Goal: Register for event/course

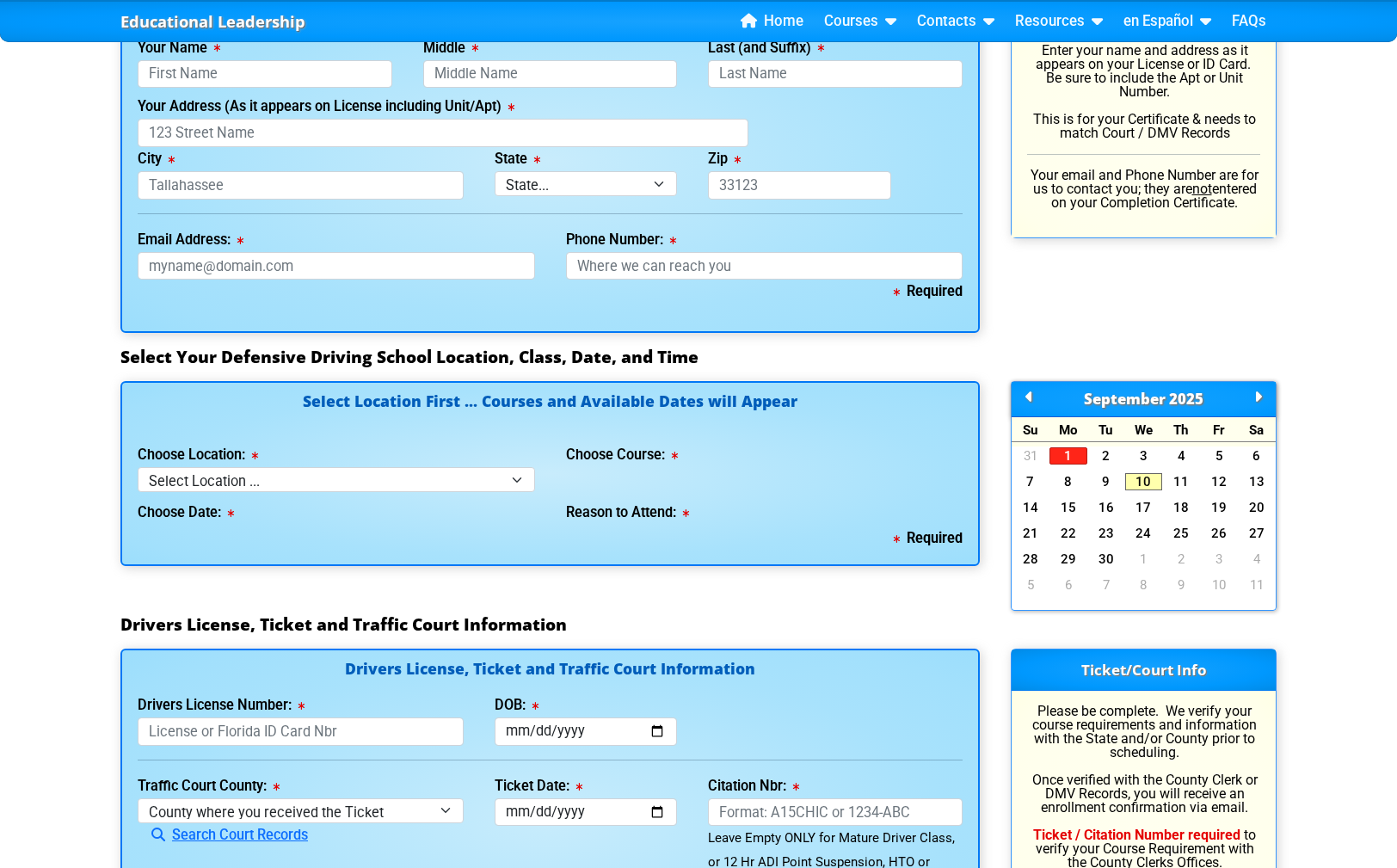
scroll to position [1381, 0]
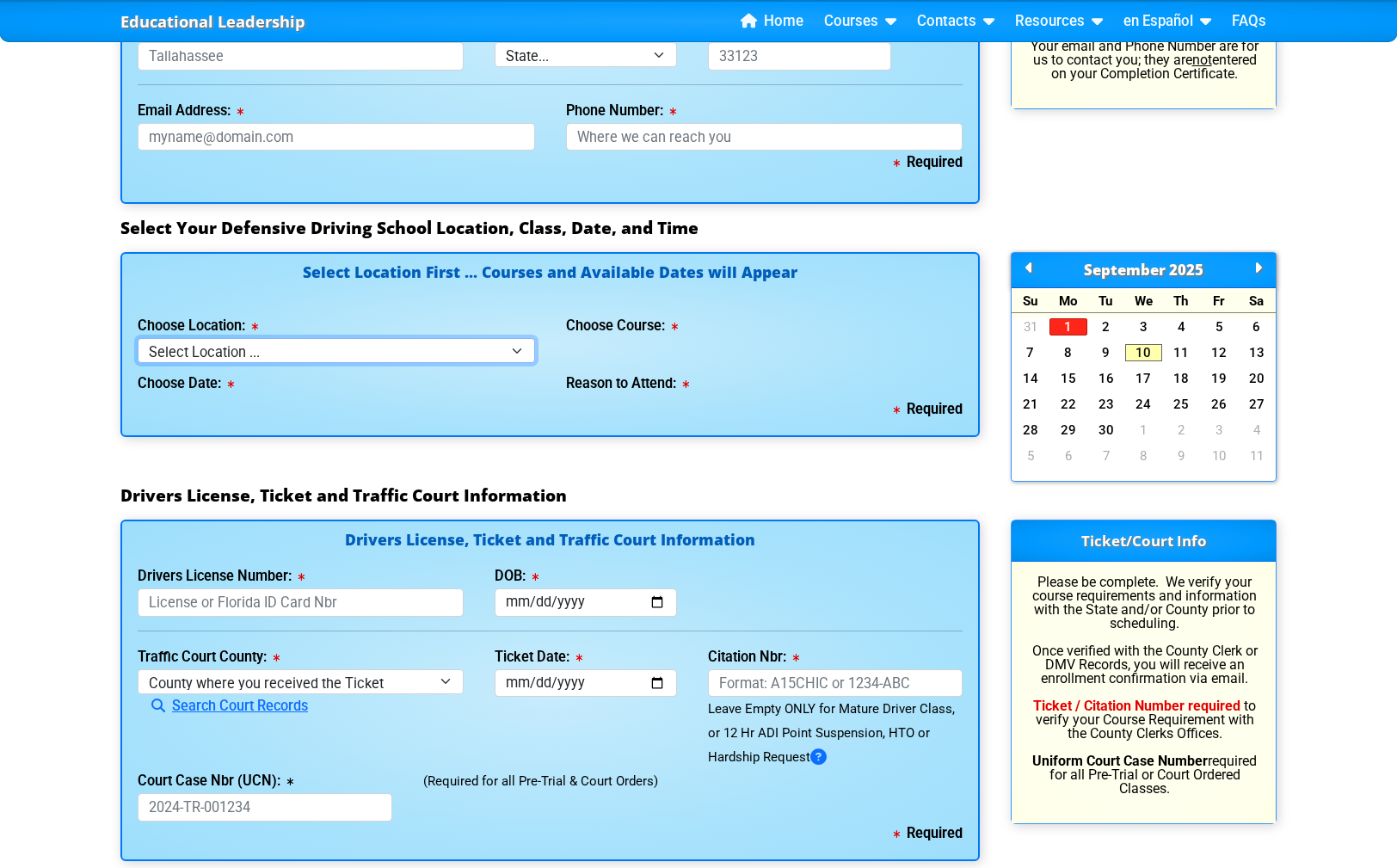
select select "2"
click option "[GEOGRAPHIC_DATA]" at bounding box center [0, 0] width 0 height 0
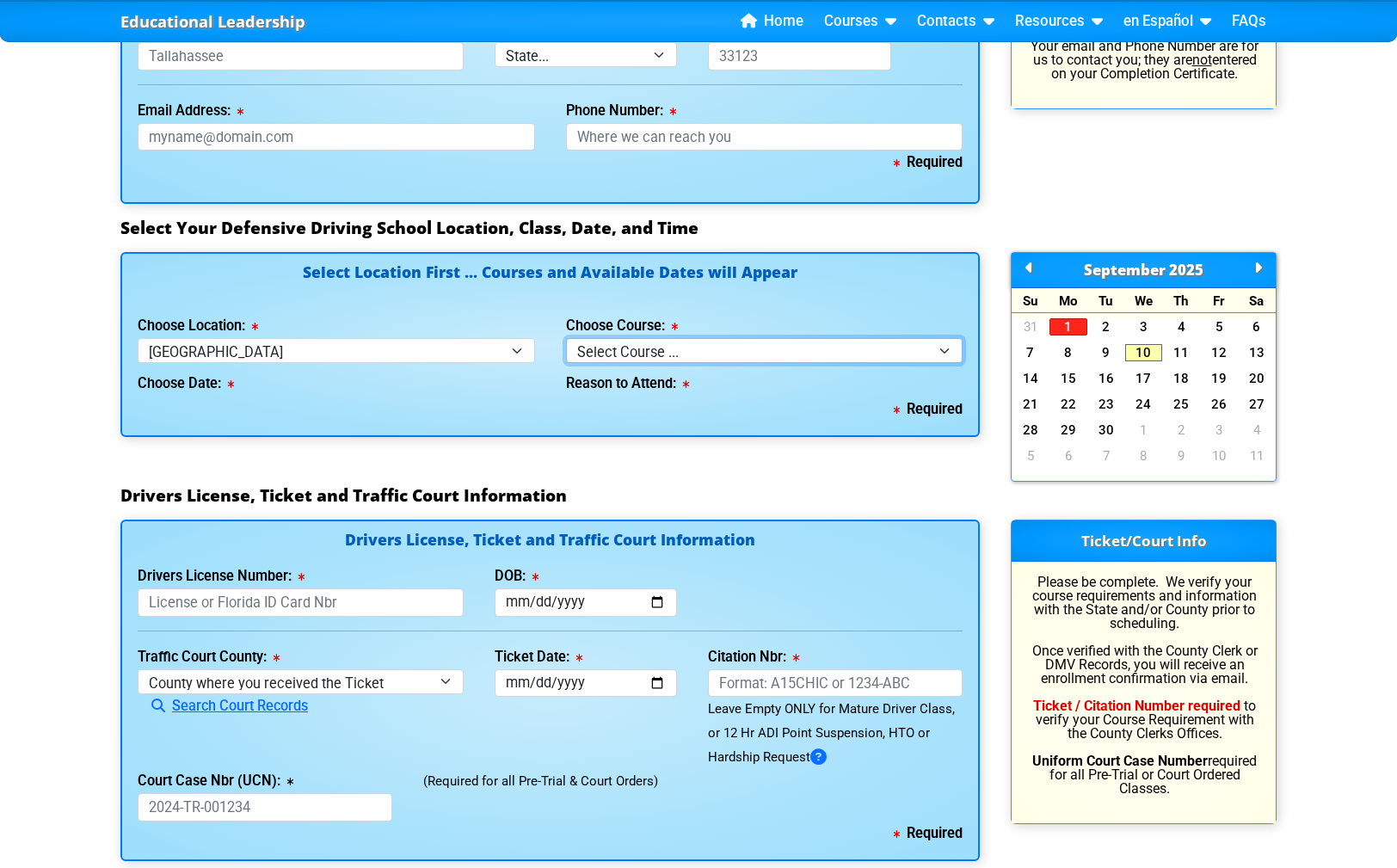
select select "8"
click option "Mature Defensive Driver for Insurance Discount Course" at bounding box center [0, 0] width 0 height 0
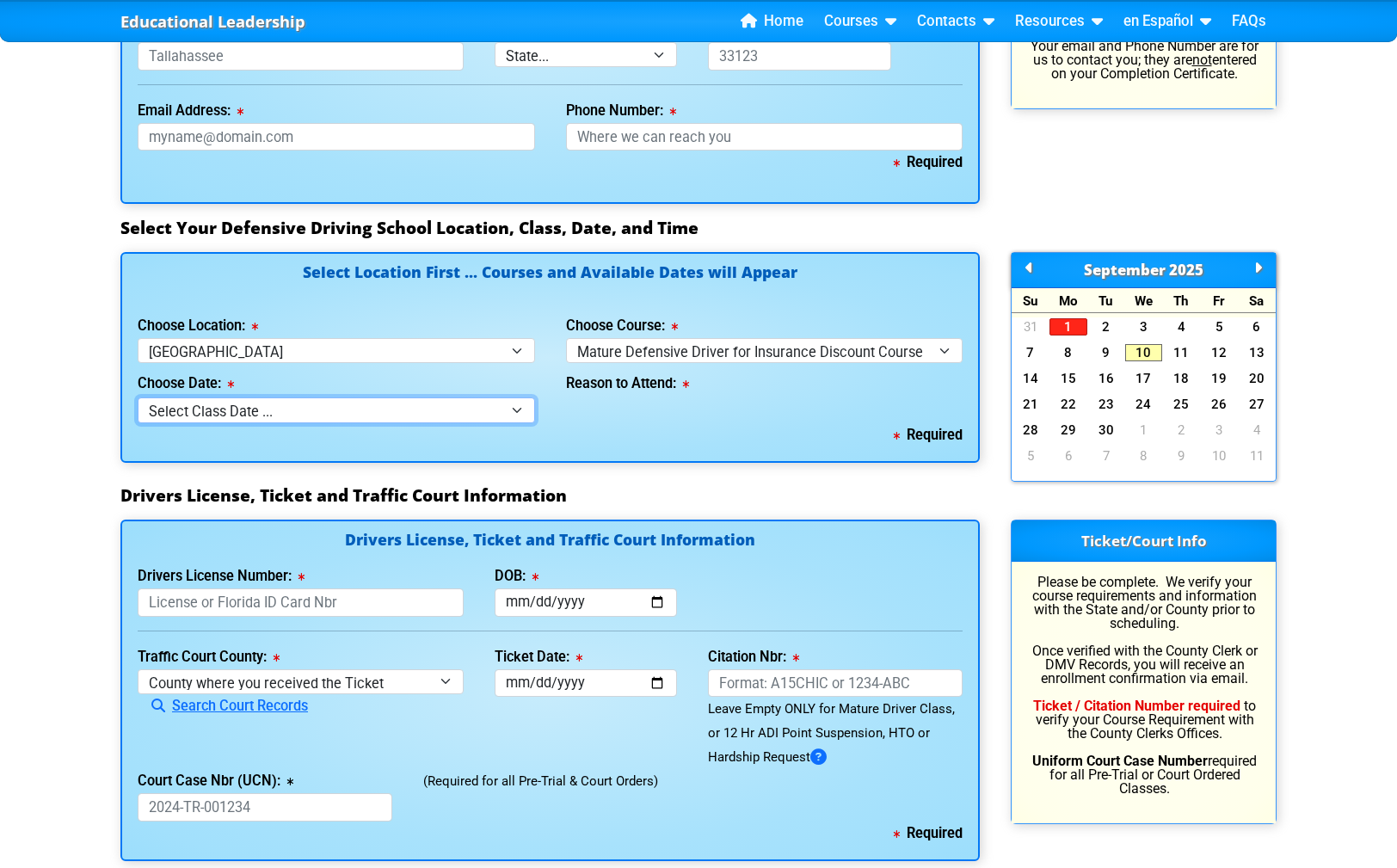
select select "[DATE], 4"
click option "[DATE] -- ([DATE] from 9:30am-1:30pm)" at bounding box center [0, 0] width 0 height 0
select select
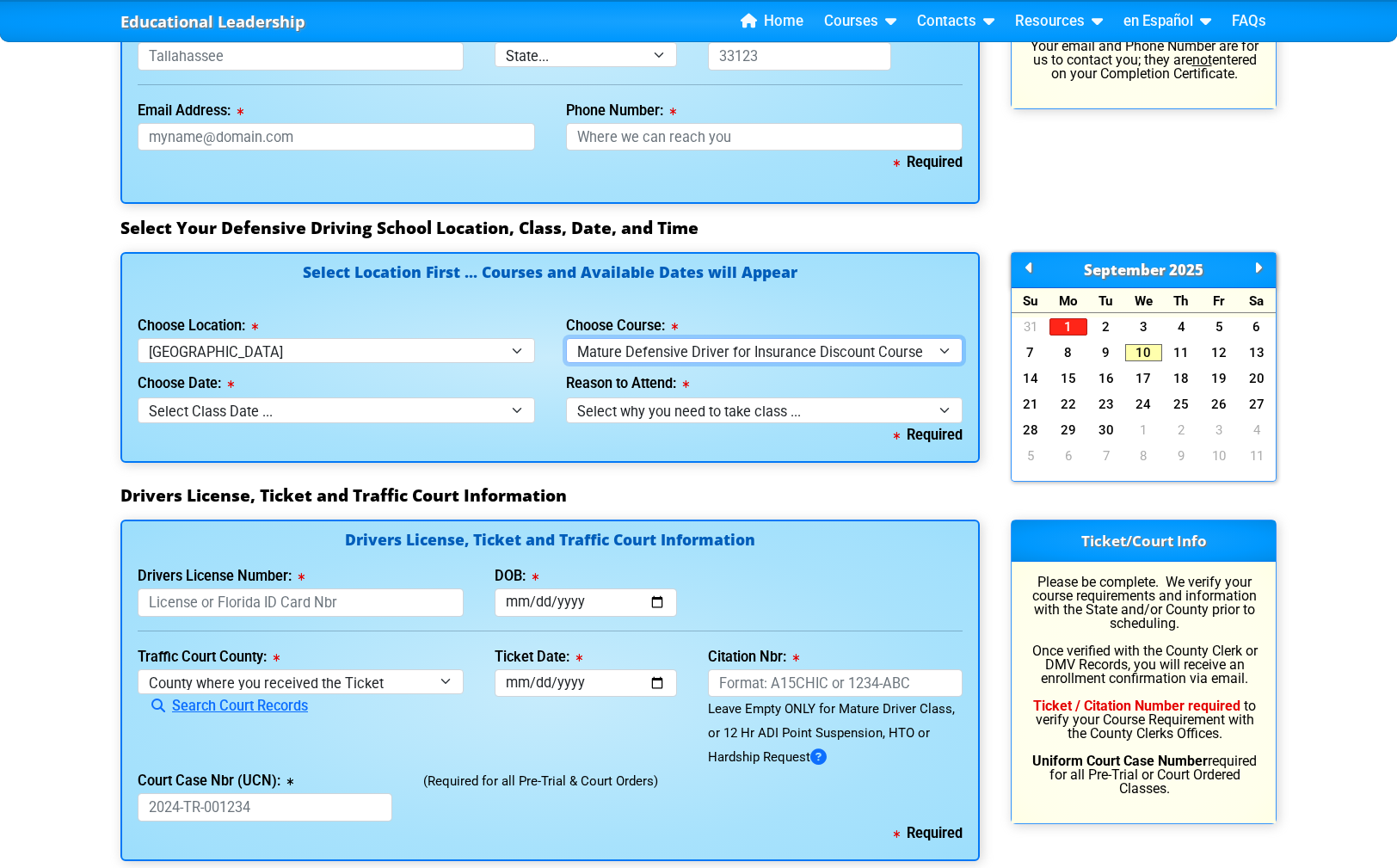
select select "4"
click option "8 Hour Aggressive Driver Course" at bounding box center [0, 0] width 0 height 0
select select
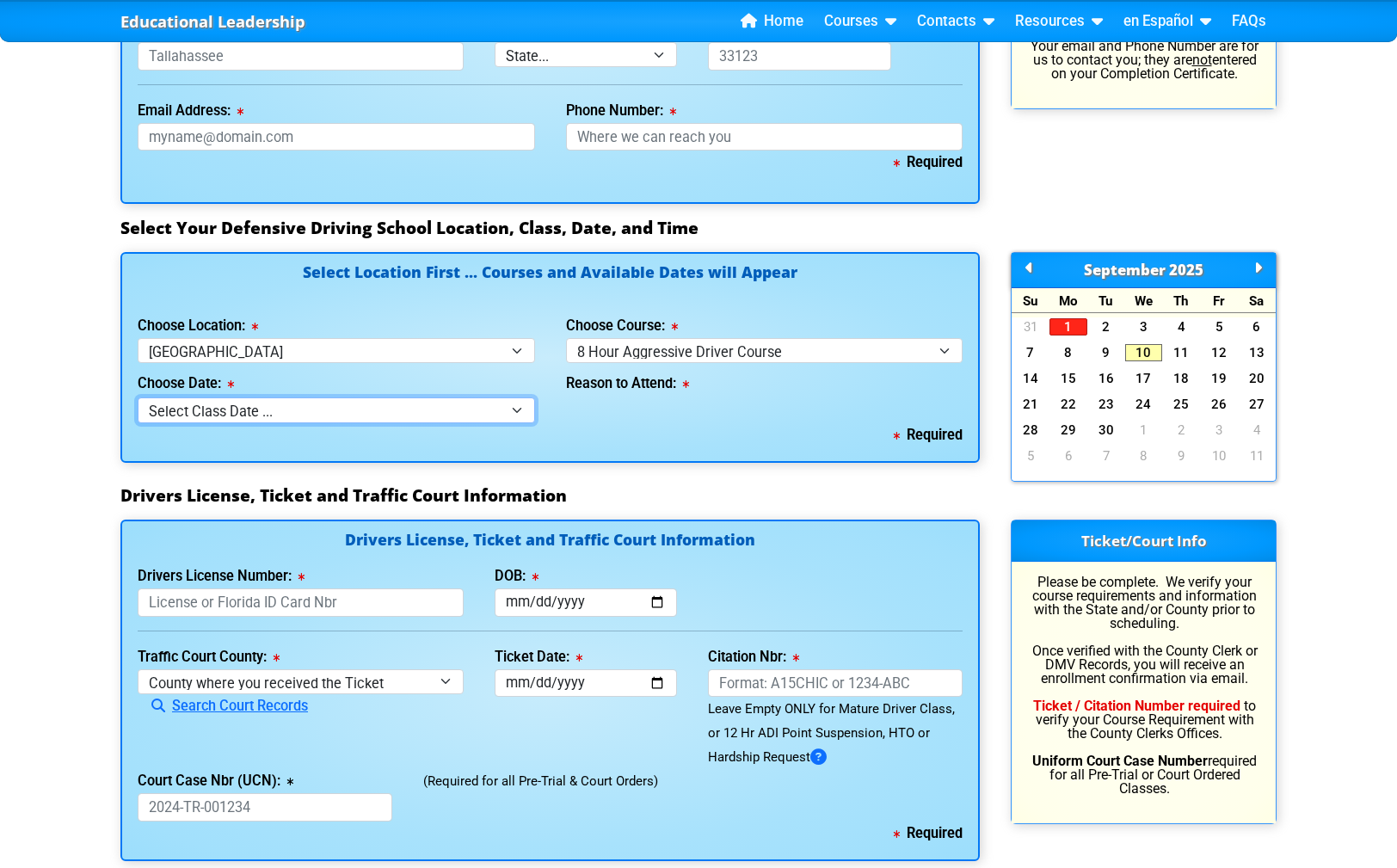
click option "Select Class Date ..." at bounding box center [0, 0] width 0 height 0
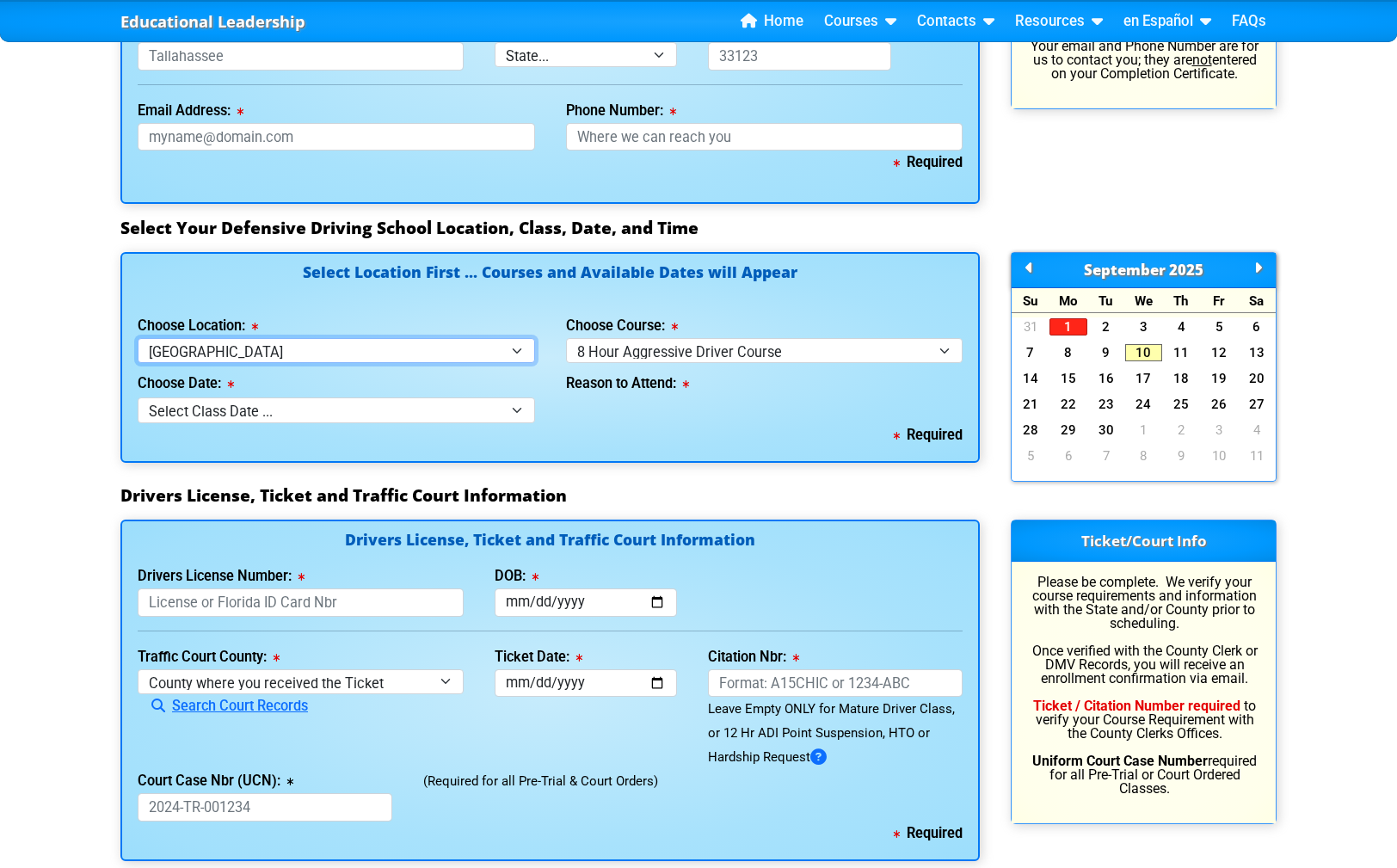
select select "3"
click option "Orlando" at bounding box center [0, 0] width 0 height 0
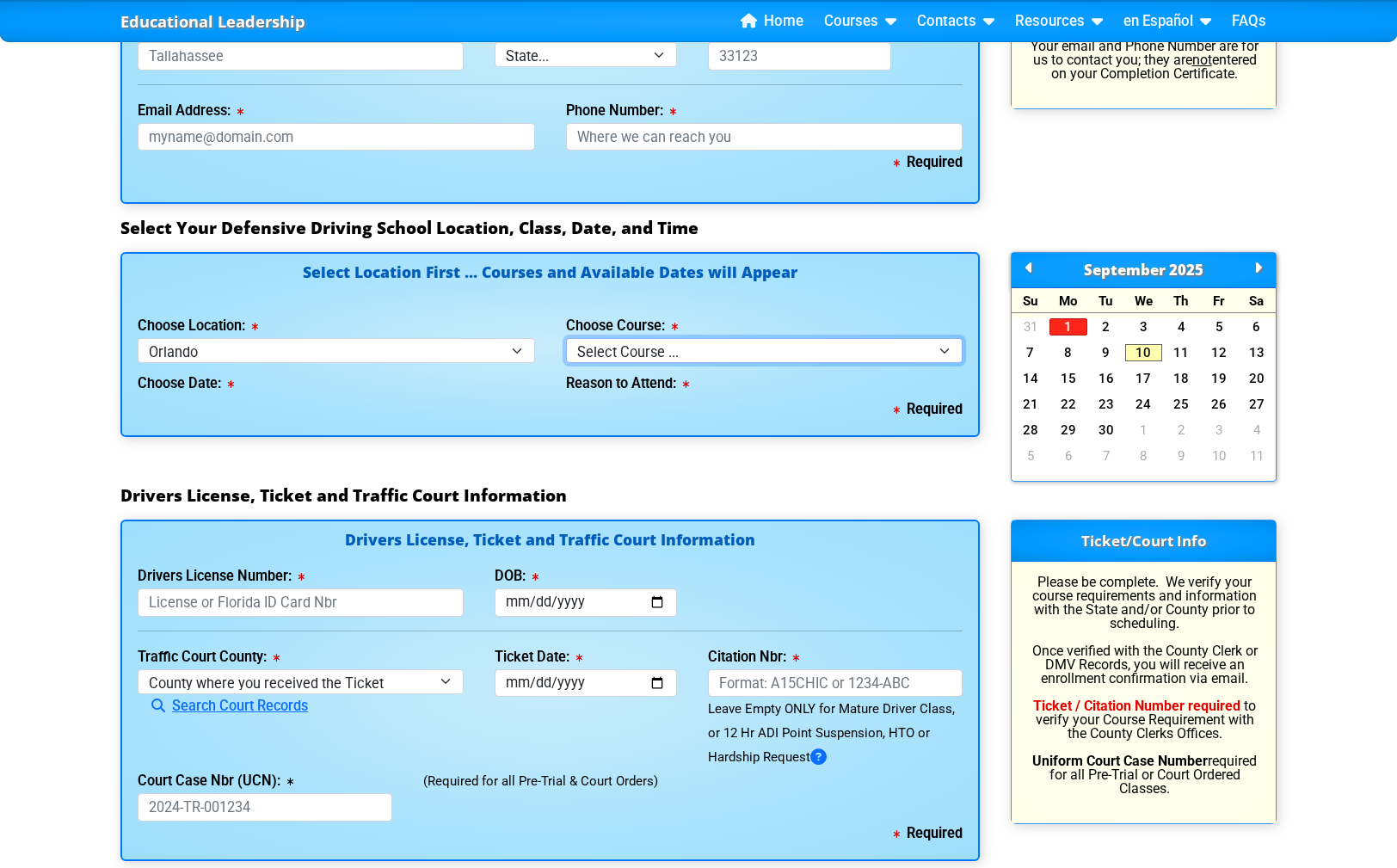
select select "2"
click option "4 Hour Under 25 Class (STOP or Youthful Offender)" at bounding box center [0, 0] width 0 height 0
select select
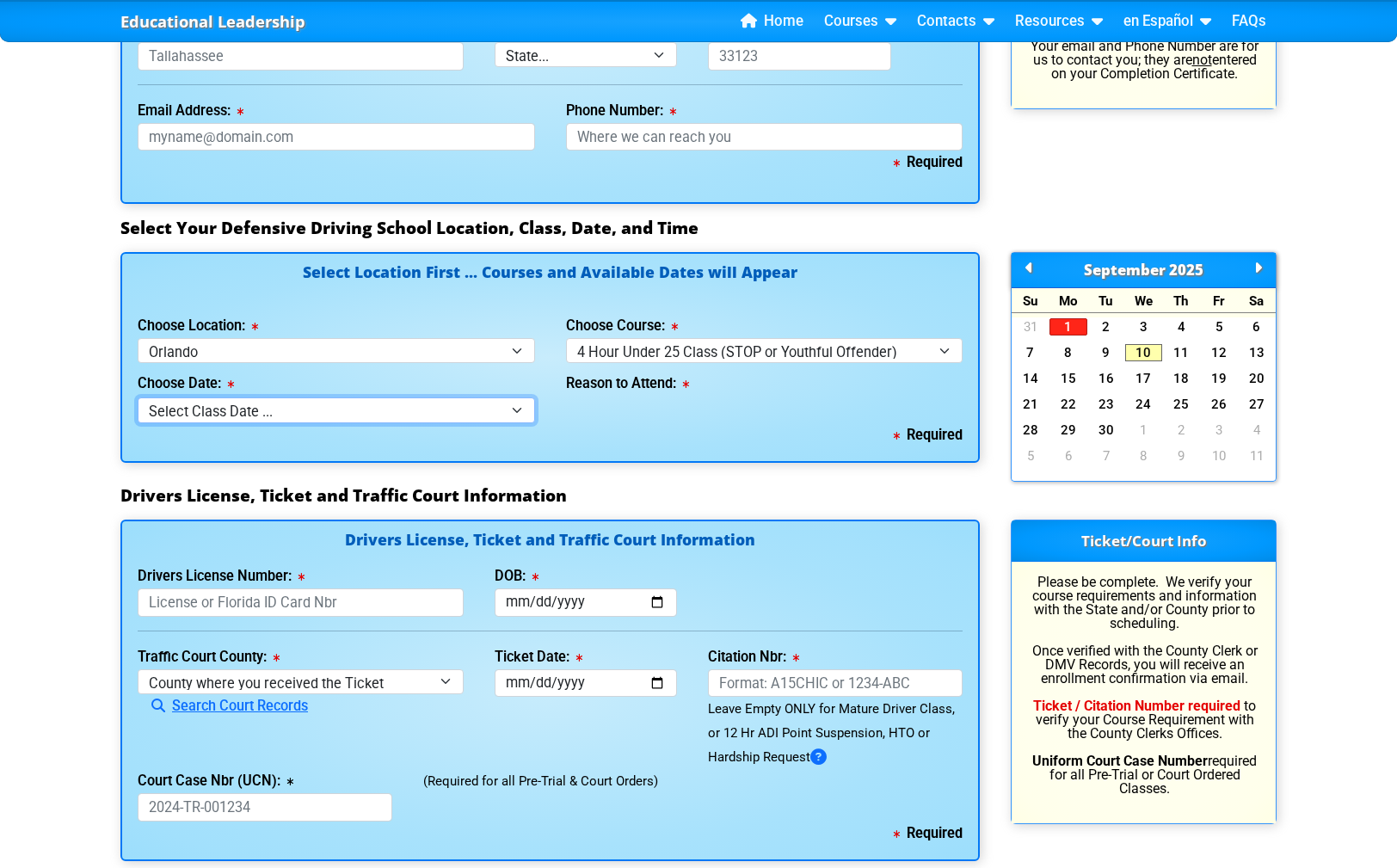
click option "Select Class Date ..." at bounding box center [0, 0] width 0 height 0
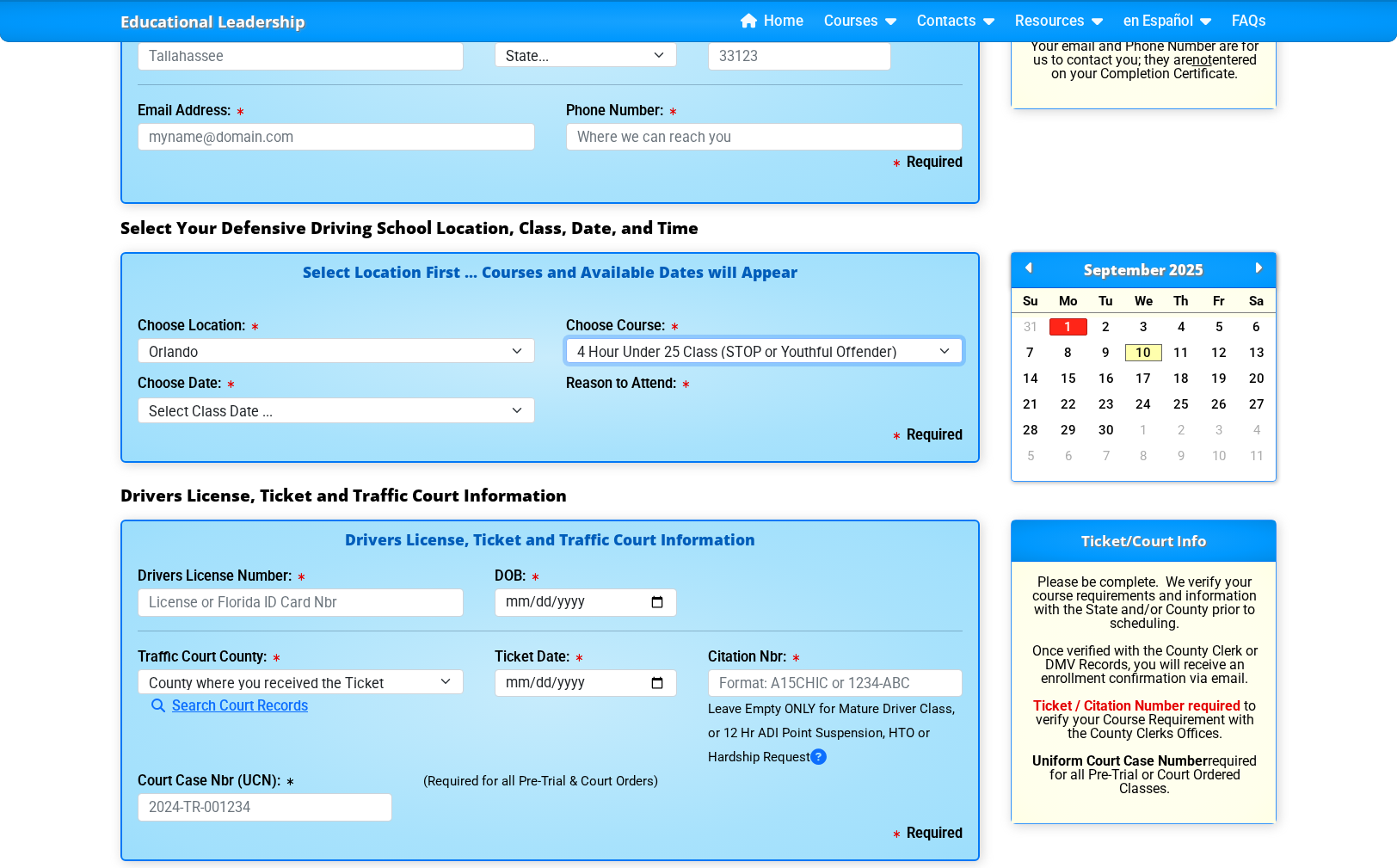
select select "3"
click option "8 Hour DDS/DDC for Basic or Intermediate Course" at bounding box center [0, 0] width 0 height 0
select select
click at [407, 396] on div "Choose Date: Select Class Date ... [DATE] -- (Registration Closed - Class Full)" at bounding box center [336, 393] width 397 height 59
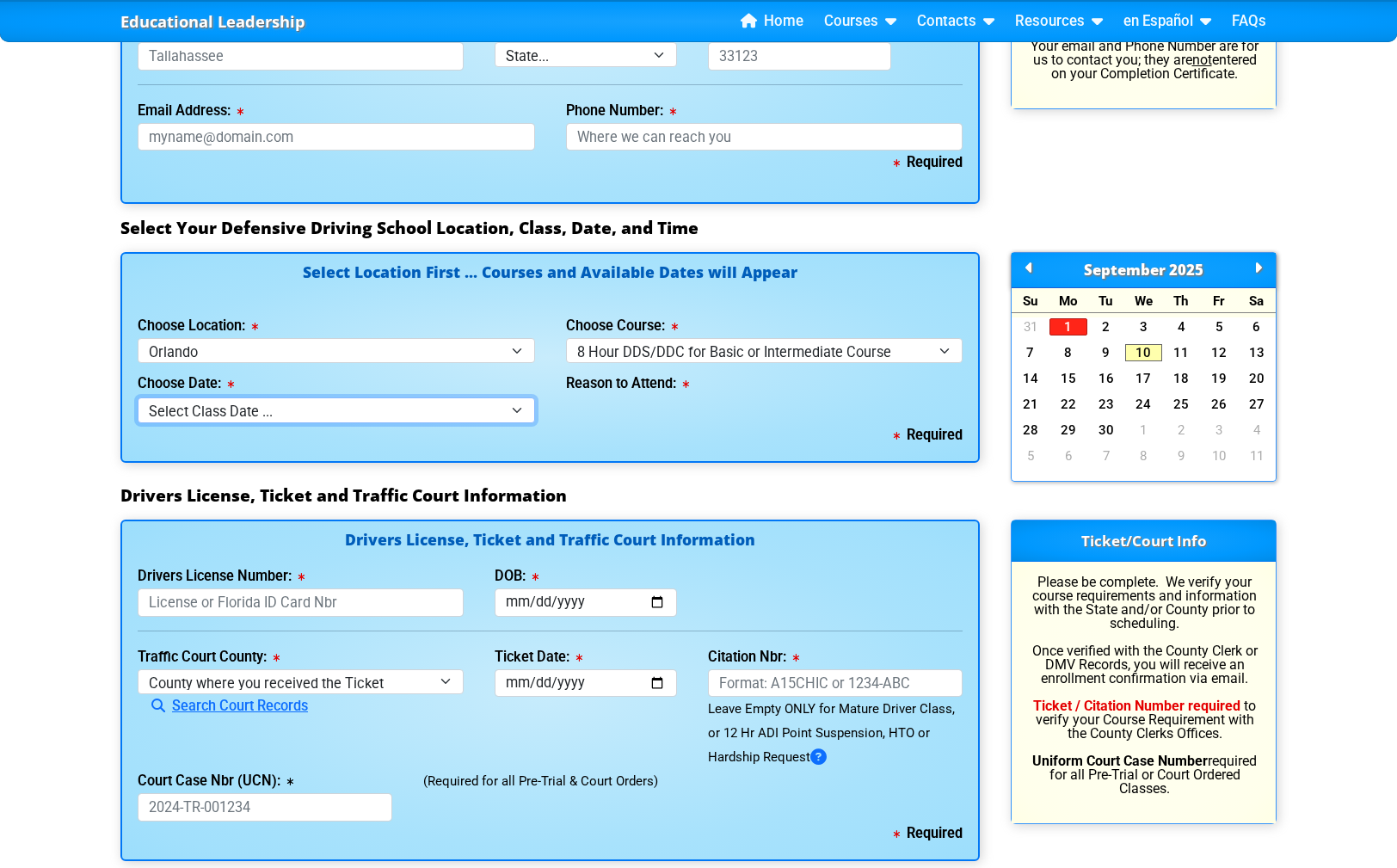
click option "Select Class Date ..." at bounding box center [0, 0] width 0 height 0
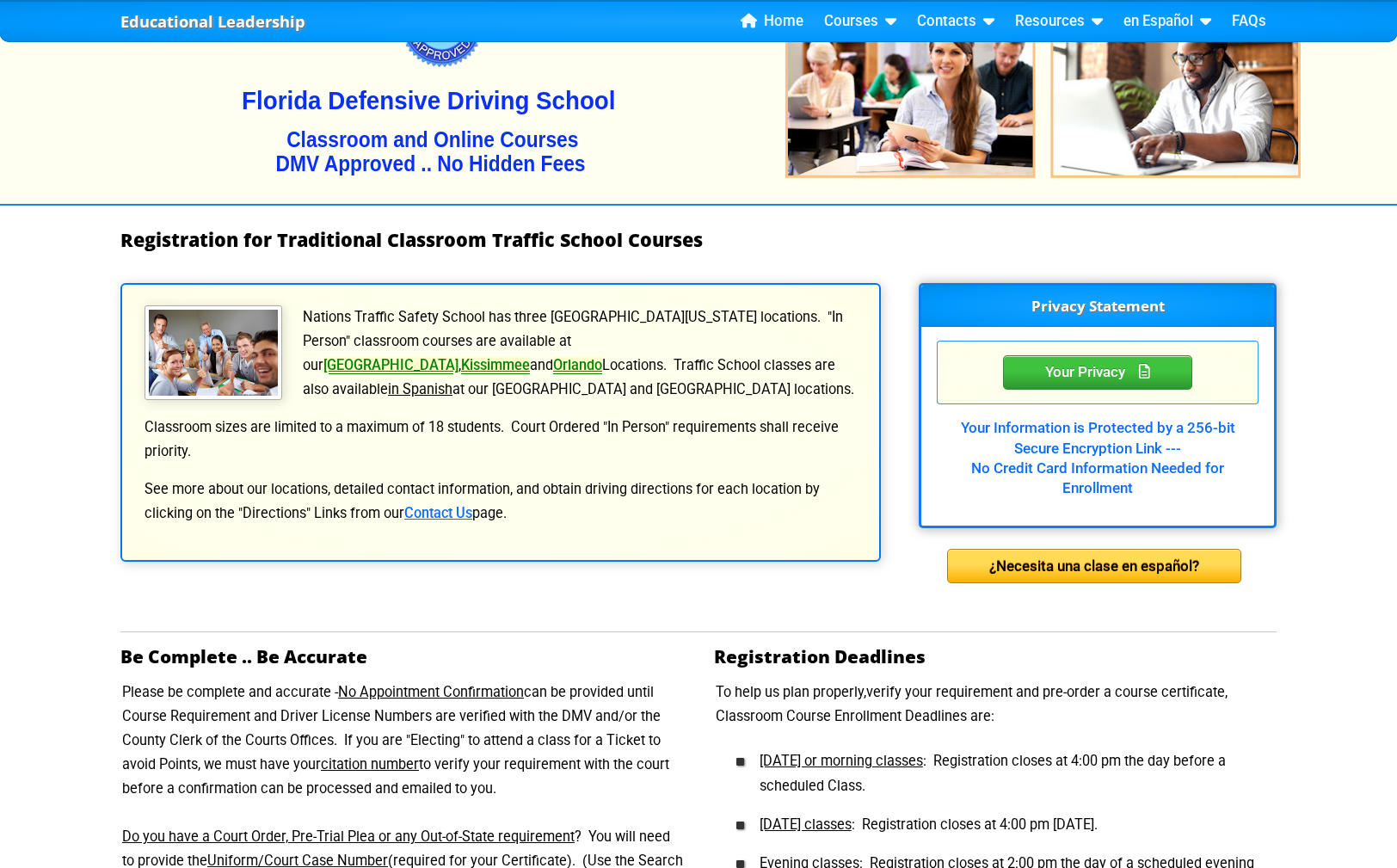
scroll to position [0, 0]
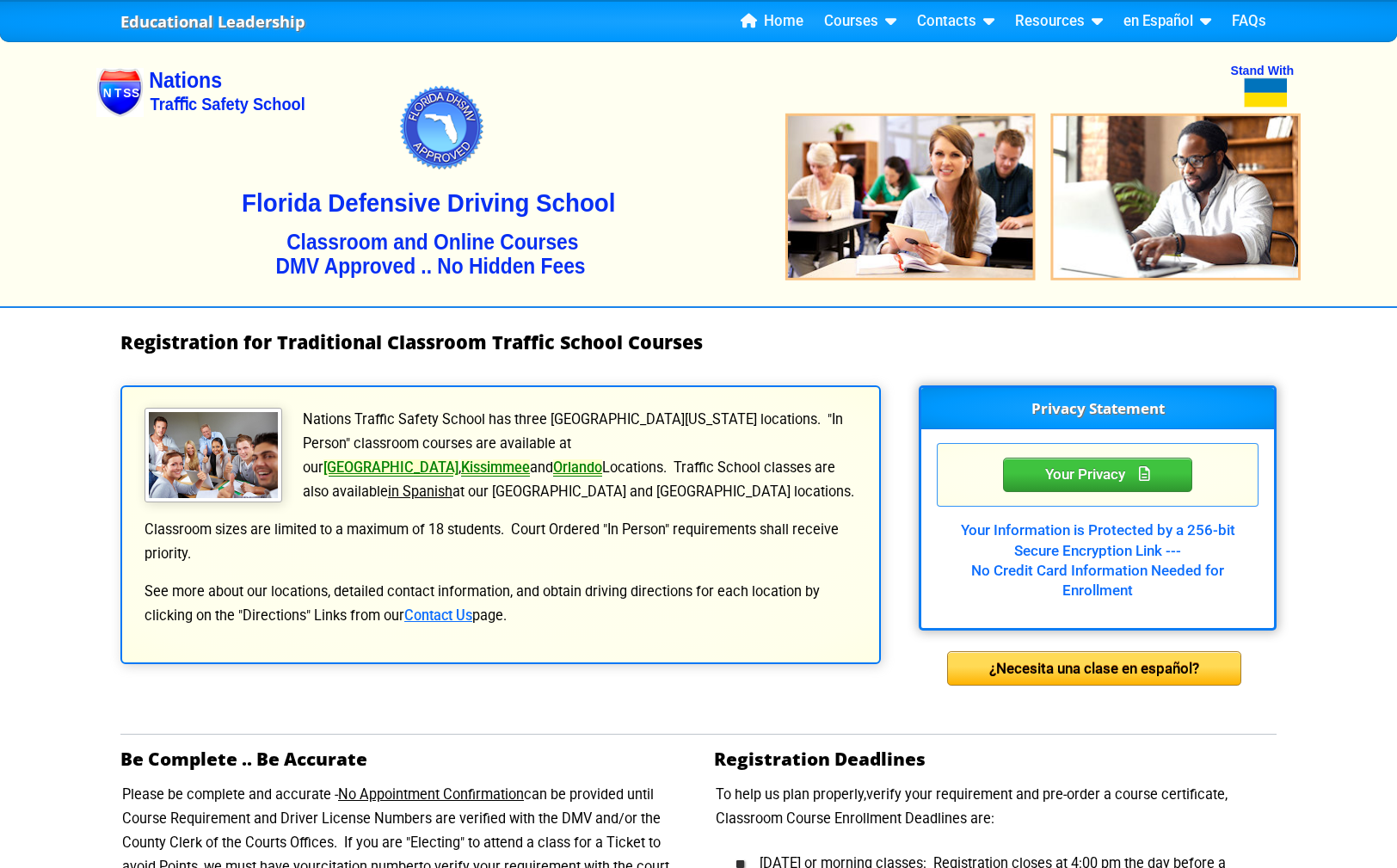
click at [787, 38] on li "Home" at bounding box center [772, 21] width 84 height 32
click at [783, 26] on link "Home" at bounding box center [772, 21] width 76 height 26
